Goal: Find specific page/section: Find specific page/section

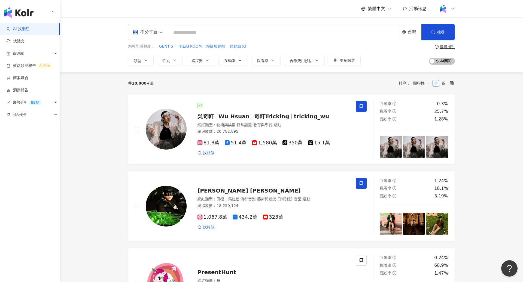
click at [454, 9] on icon at bounding box center [453, 9] width 4 height 4
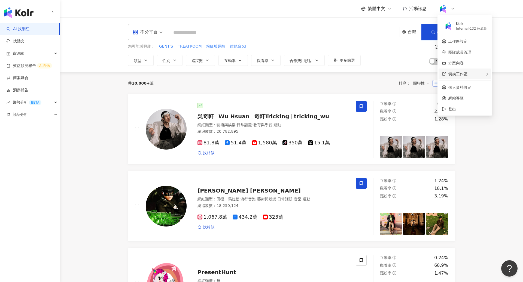
click at [471, 69] on div "切換工作區" at bounding box center [465, 74] width 53 height 11
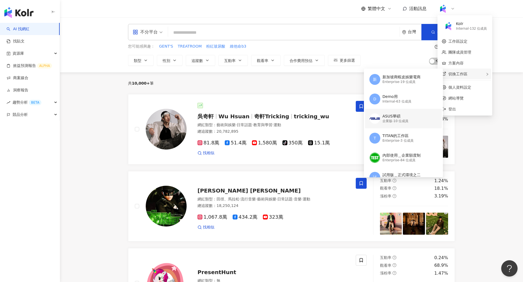
click at [395, 116] on div "ASUS華碩" at bounding box center [395, 116] width 26 height 5
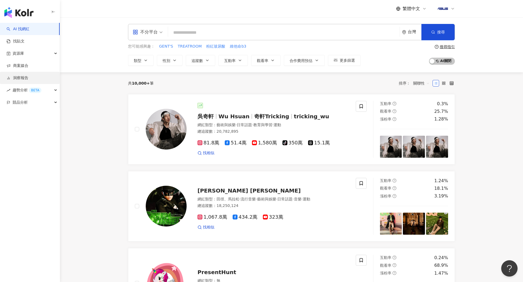
click at [28, 77] on link "洞察報告" at bounding box center [18, 77] width 22 height 5
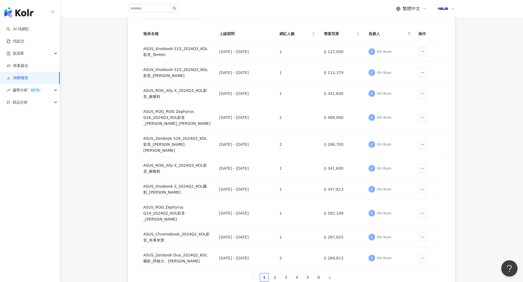
scroll to position [74, 0]
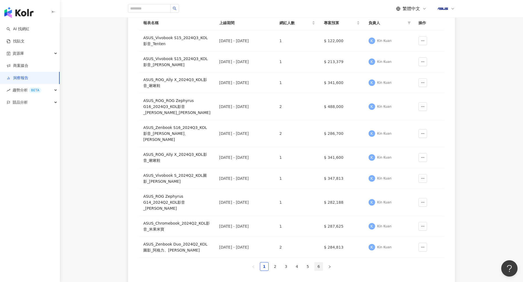
click at [317, 264] on link "6" at bounding box center [319, 267] width 8 height 8
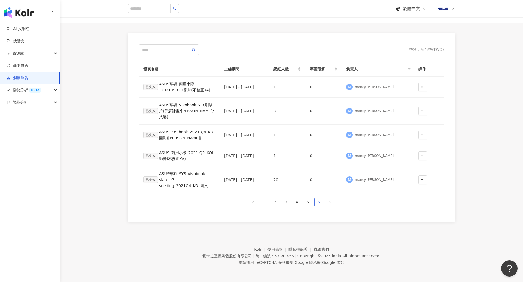
scroll to position [25, 0]
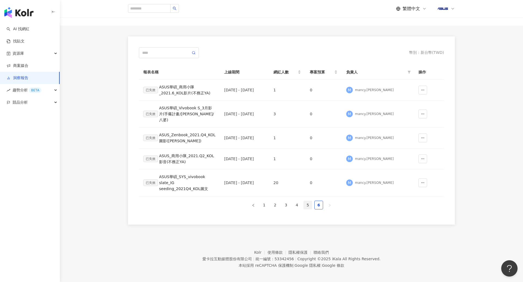
click at [304, 201] on link "5" at bounding box center [308, 205] width 8 height 8
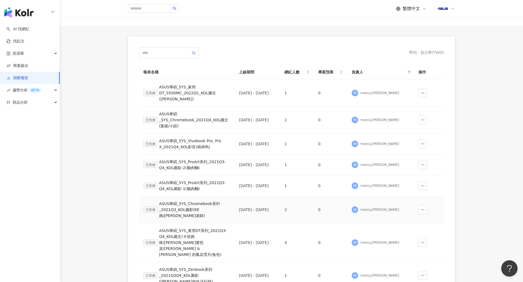
scroll to position [168, 0]
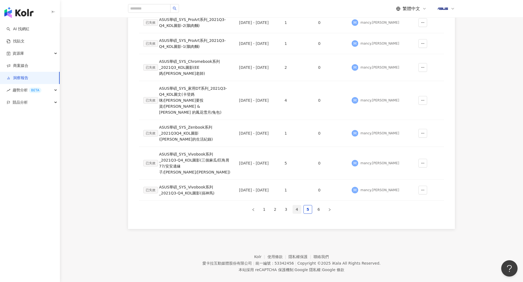
click at [299, 206] on link "4" at bounding box center [297, 210] width 8 height 8
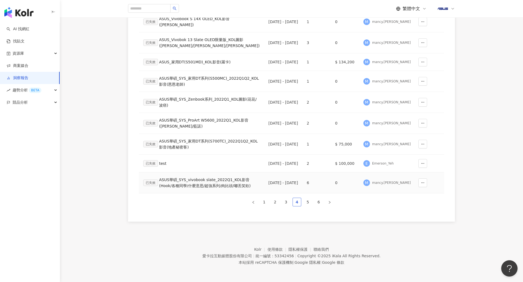
scroll to position [176, 0]
click at [289, 203] on link "3" at bounding box center [286, 202] width 8 height 8
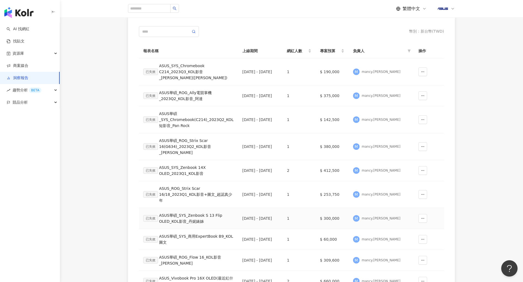
scroll to position [132, 0]
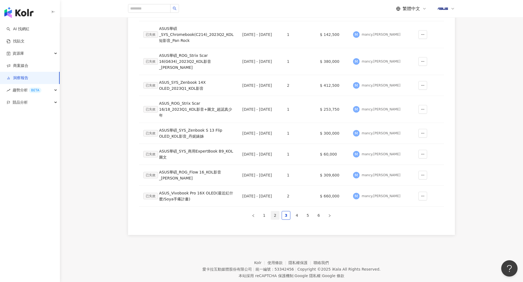
click at [275, 212] on link "2" at bounding box center [275, 216] width 8 height 8
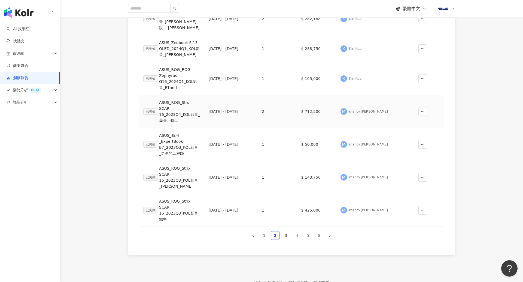
scroll to position [191, 0]
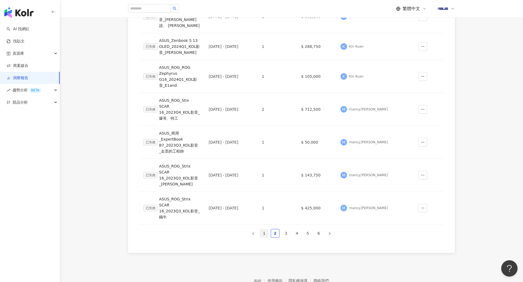
click at [266, 230] on link "1" at bounding box center [264, 234] width 8 height 8
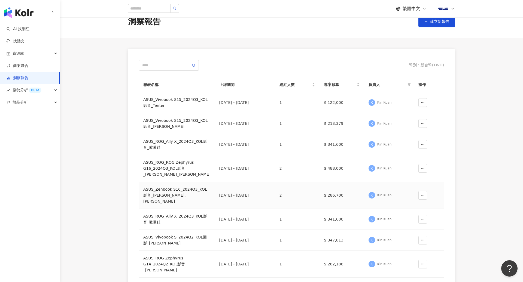
scroll to position [0, 0]
